Goal: Find specific page/section: Find specific page/section

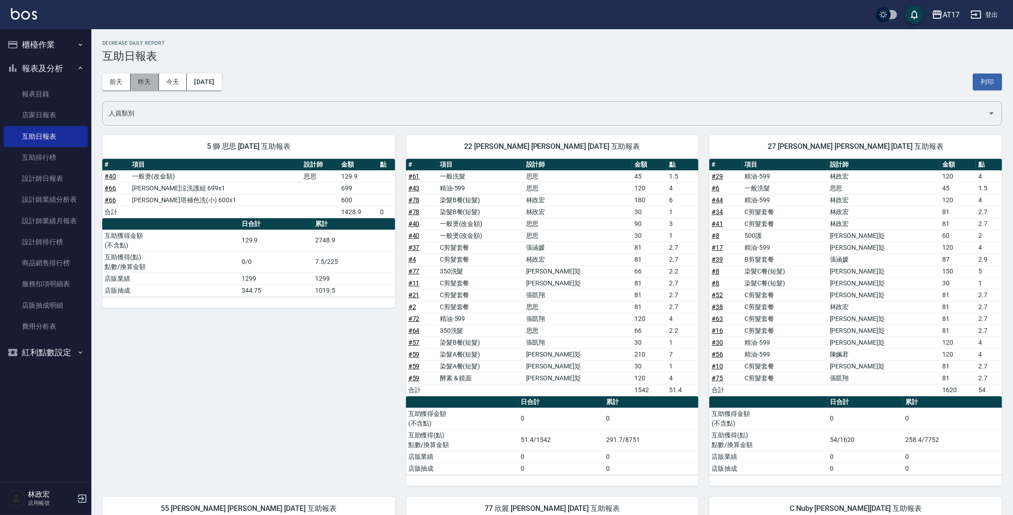
click at [152, 88] on button "昨天" at bounding box center [145, 82] width 28 height 17
click at [57, 159] on link "互助排行榜" at bounding box center [46, 157] width 84 height 21
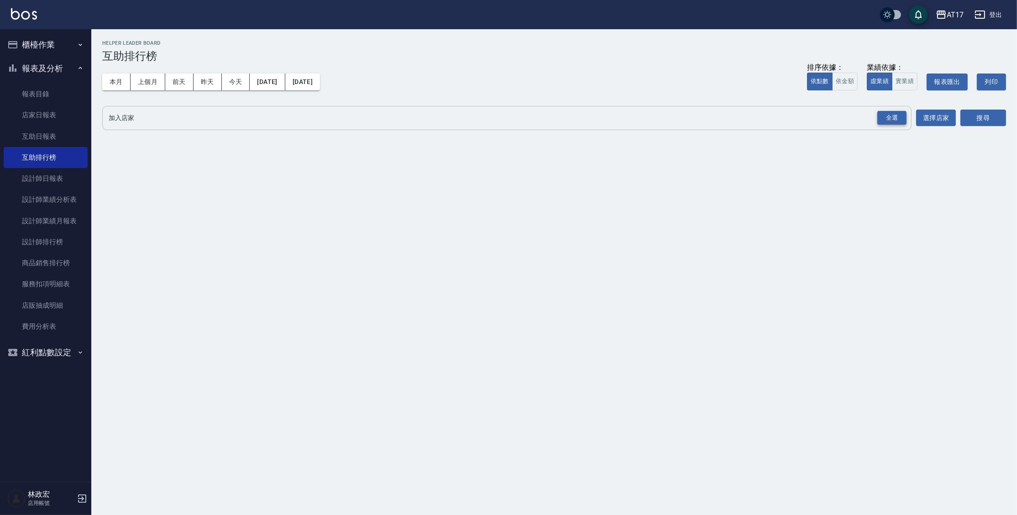
click at [882, 121] on div "全選" at bounding box center [891, 118] width 29 height 14
click at [109, 83] on button "本月" at bounding box center [116, 82] width 28 height 17
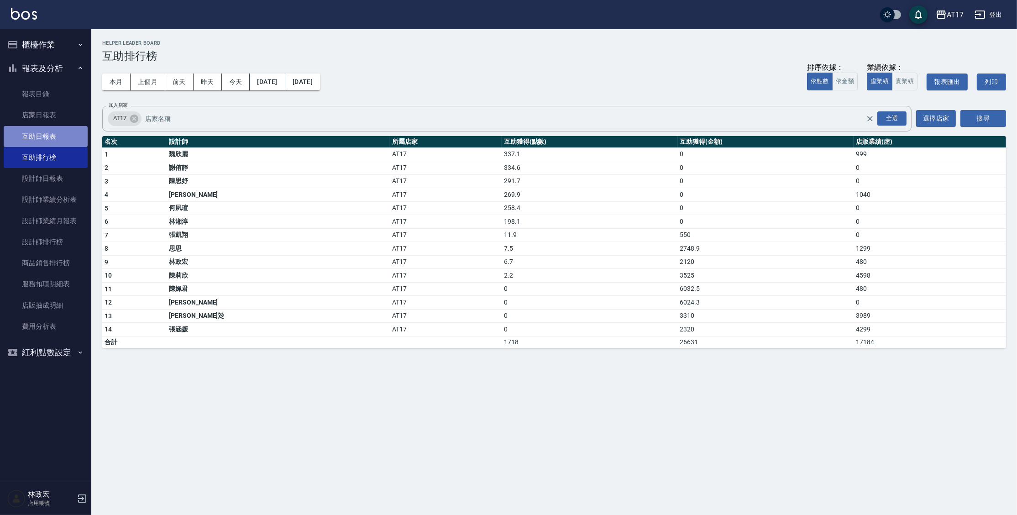
click at [60, 133] on link "互助日報表" at bounding box center [46, 136] width 84 height 21
